Goal: Use online tool/utility: Utilize a website feature to perform a specific function

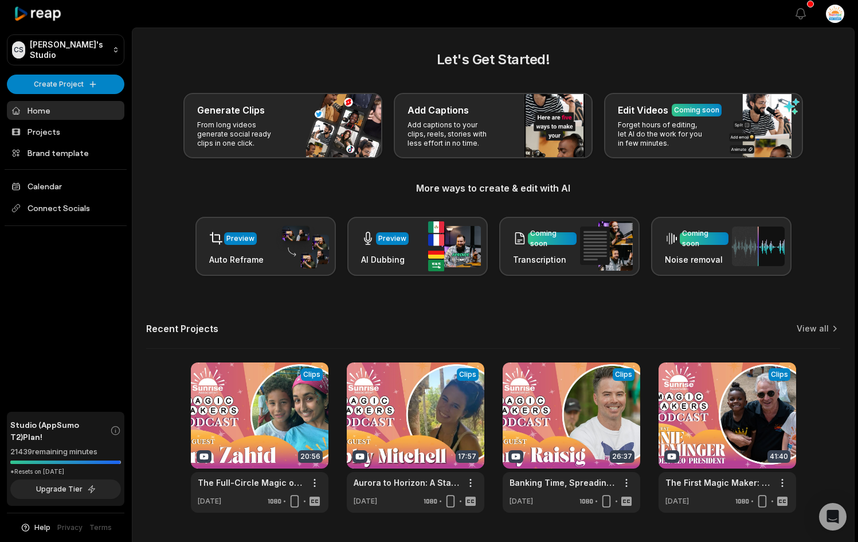
scroll to position [30, 0]
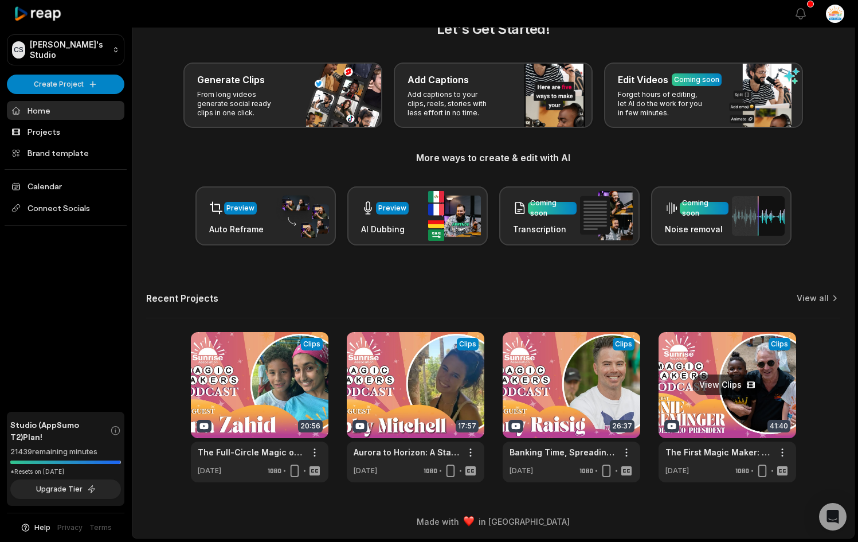
click at [494, 382] on link at bounding box center [728, 407] width 138 height 150
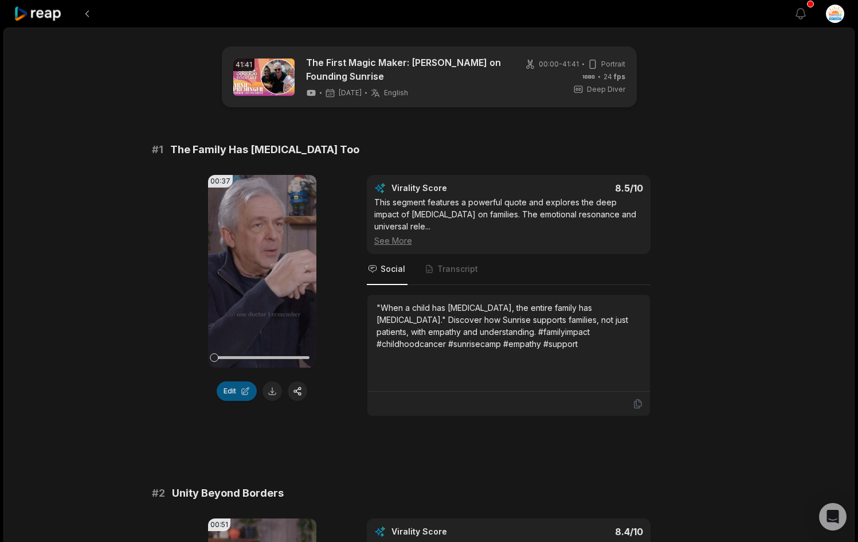
click at [235, 392] on button "Edit" at bounding box center [237, 390] width 40 height 19
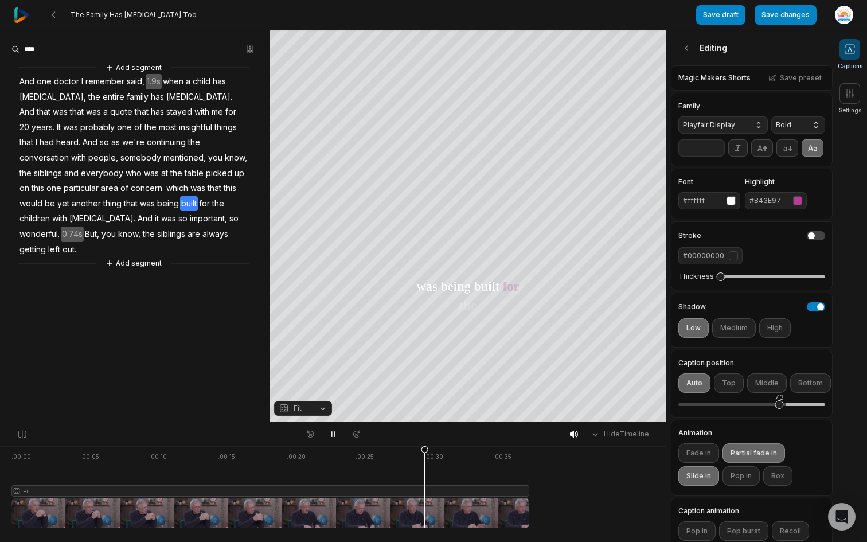
scroll to position [76, 0]
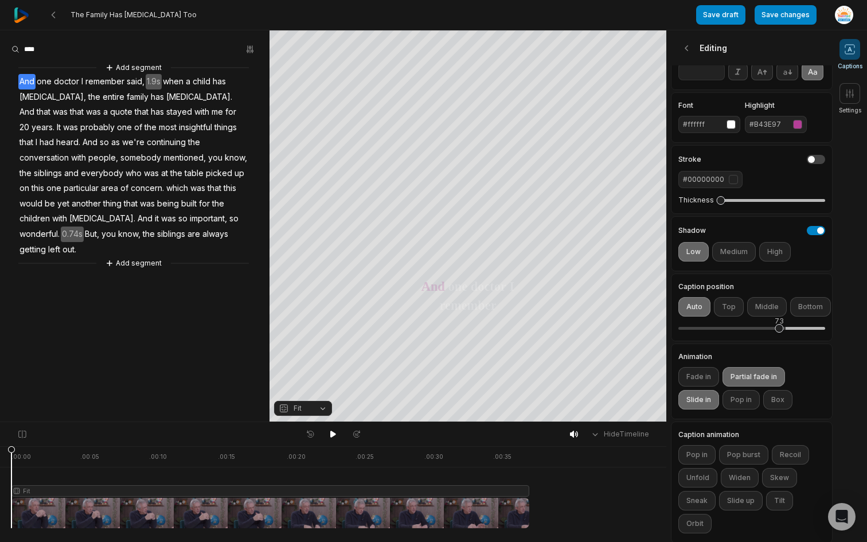
click at [514, 470] on div at bounding box center [270, 487] width 518 height 82
click at [509, 471] on div at bounding box center [270, 487] width 518 height 82
drag, startPoint x: 530, startPoint y: 452, endPoint x: 500, endPoint y: 453, distance: 29.8
click at [500, 453] on icon at bounding box center [500, 487] width 8 height 83
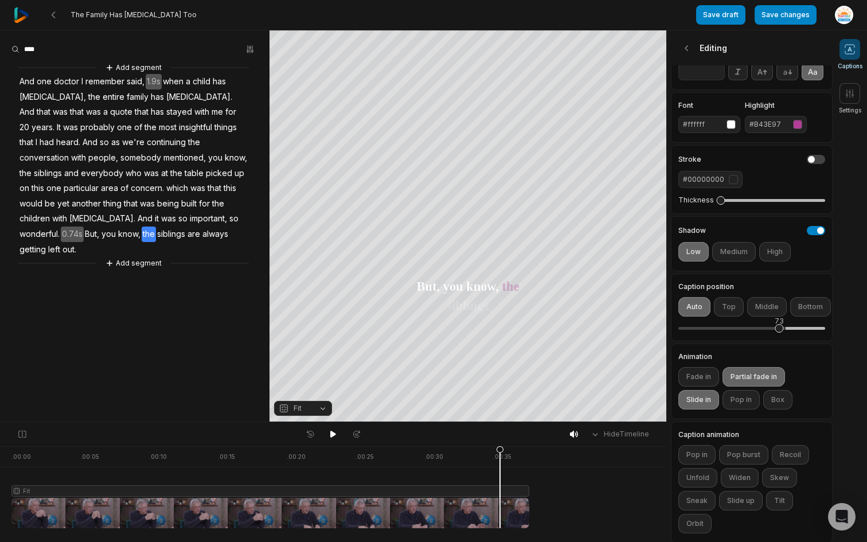
click at [529, 456] on div at bounding box center [270, 487] width 518 height 82
click at [744, 386] on button "Partial fade in" at bounding box center [753, 376] width 63 height 19
drag, startPoint x: 529, startPoint y: 447, endPoint x: 478, endPoint y: 463, distance: 52.8
click at [478, 462] on icon at bounding box center [480, 489] width 7 height 87
click at [493, 464] on div at bounding box center [270, 487] width 518 height 82
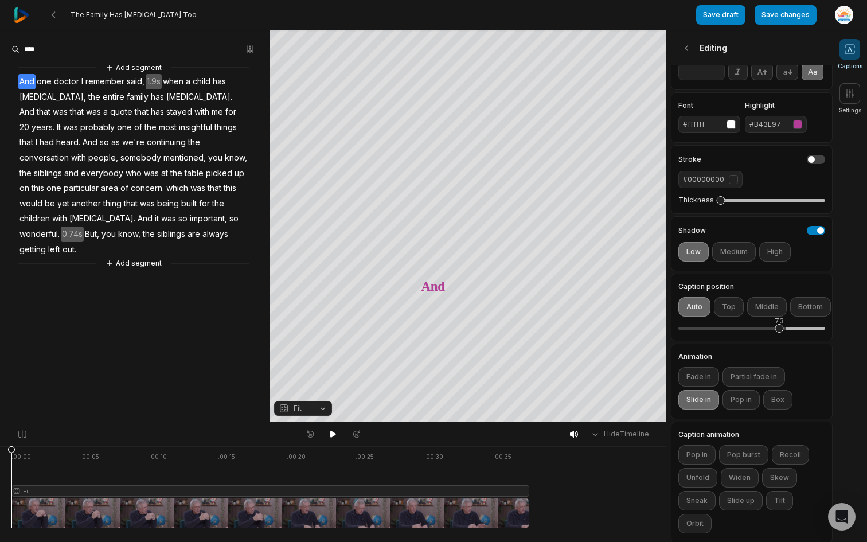
click at [493, 464] on div at bounding box center [270, 487] width 518 height 82
drag, startPoint x: 178, startPoint y: 231, endPoint x: 208, endPoint y: 233, distance: 29.3
click at [208, 233] on div "Add segment And one doctor I remember said, 1.9s when a child has cancer, the e…" at bounding box center [135, 165] width 270 height 208
click at [77, 242] on span "out." at bounding box center [69, 249] width 16 height 15
drag, startPoint x: 179, startPoint y: 233, endPoint x: 203, endPoint y: 236, distance: 23.7
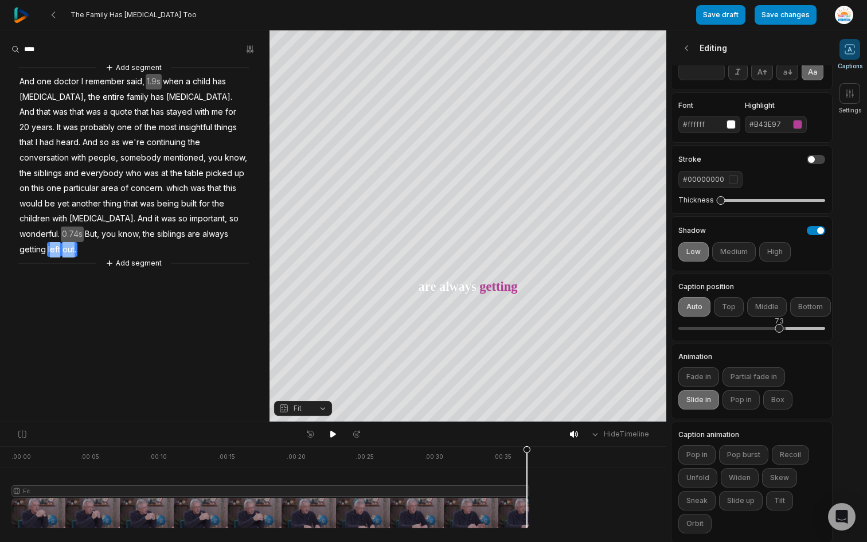
click at [204, 236] on div "Add segment And one doctor I remember said, 1.9s when a child has cancer, the e…" at bounding box center [135, 165] width 270 height 208
click at [77, 242] on span "out." at bounding box center [69, 249] width 16 height 15
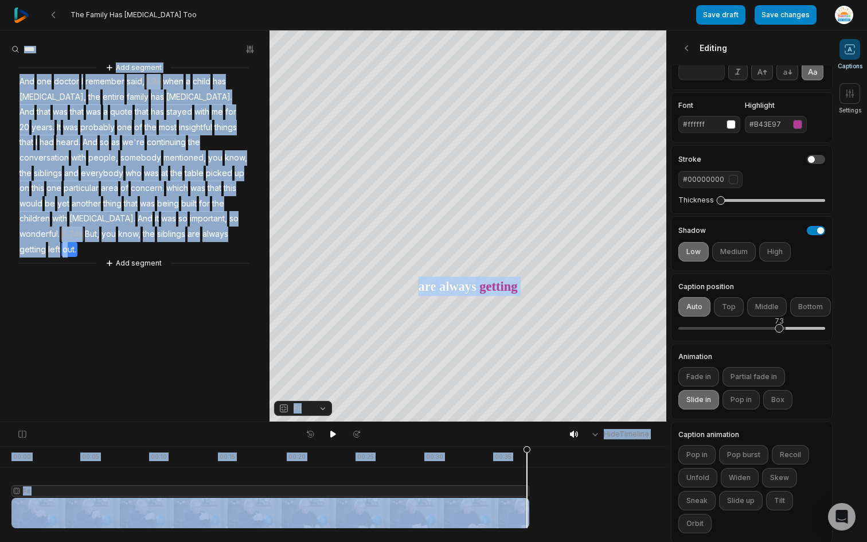
click at [407, 285] on div "The Family Has Cancer Too Save draft Save changes Open user menu Captions Setti…" at bounding box center [433, 211] width 867 height 422
drag, startPoint x: 528, startPoint y: 451, endPoint x: 517, endPoint y: 452, distance: 11.0
click at [517, 452] on icon at bounding box center [520, 489] width 7 height 87
drag, startPoint x: 517, startPoint y: 452, endPoint x: 495, endPoint y: 470, distance: 27.8
click at [495, 470] on div at bounding box center [270, 487] width 518 height 82
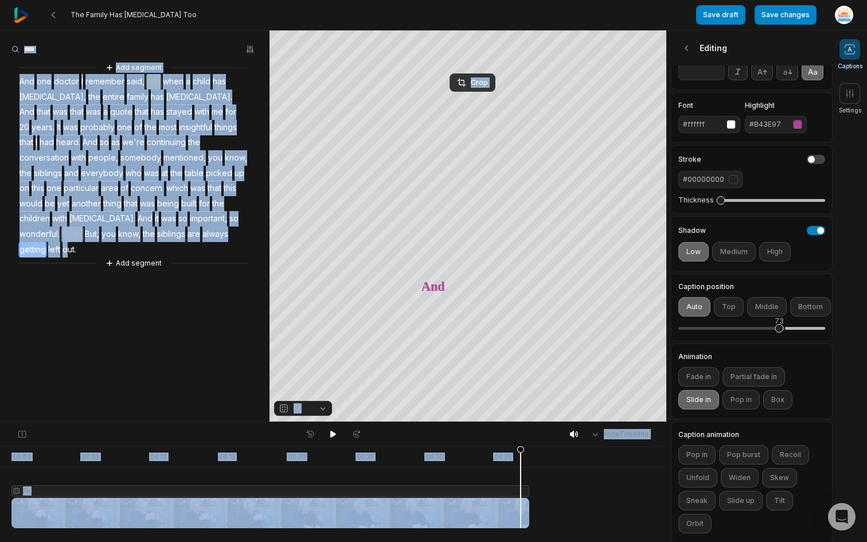
click at [523, 489] on icon at bounding box center [520, 489] width 7 height 87
drag, startPoint x: 23, startPoint y: 475, endPoint x: 2, endPoint y: 475, distance: 20.6
click at [2, 475] on div ". 00:00 . 00:05 . 00:10 . 00:15 . 00:20 . 00:25 . 00:30 . 00:35 Fit" at bounding box center [333, 494] width 666 height 96
click at [720, 21] on button "Save draft" at bounding box center [720, 14] width 49 height 19
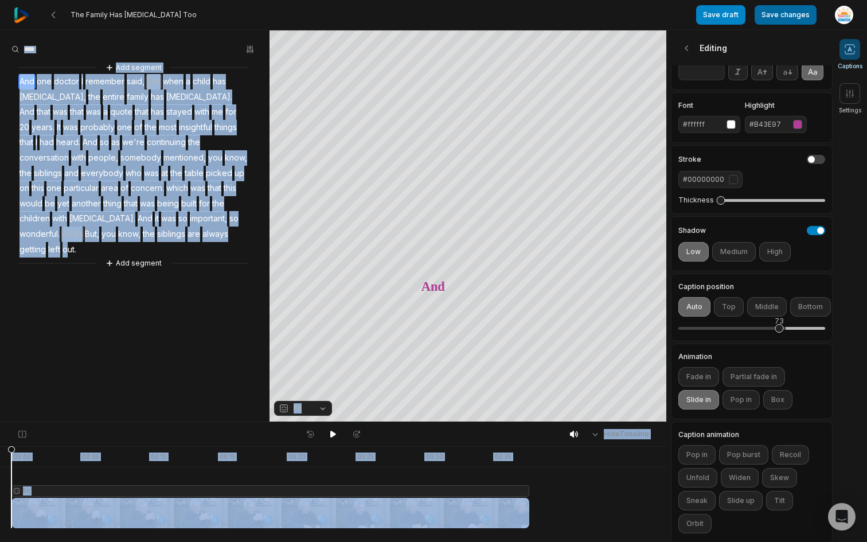
click at [789, 17] on button "Save changes" at bounding box center [786, 14] width 62 height 19
